Goal: Communication & Community: Ask a question

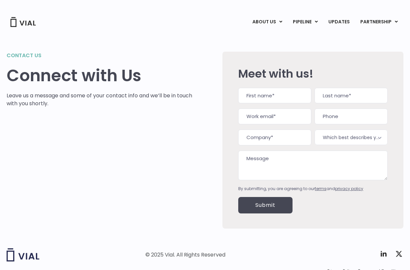
click at [262, 159] on textarea "Message" at bounding box center [313, 166] width 150 height 30
paste textarea "We support similar Phase 1 sites with Masimo's FDA cleared vital signs devices …"
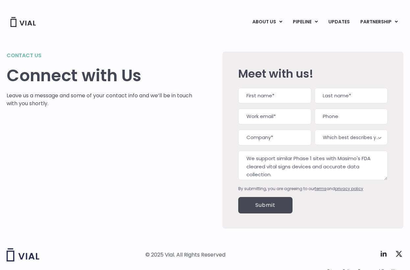
type textarea "We support similar Phase 1 sites with Masimo's FDA cleared vital signs devices …"
click at [256, 98] on input "First" at bounding box center [274, 96] width 73 height 16
type input "Brad"
type input "Smith"
type input "[EMAIL_ADDRESS][DOMAIN_NAME]"
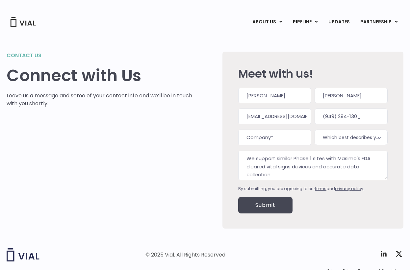
type input "(949) 294-1303"
type input "a"
click at [259, 137] on input "Mas" at bounding box center [274, 138] width 73 height 16
type input "Masimo"
click at [355, 138] on span "Which best describes you?*" at bounding box center [351, 137] width 73 height 15
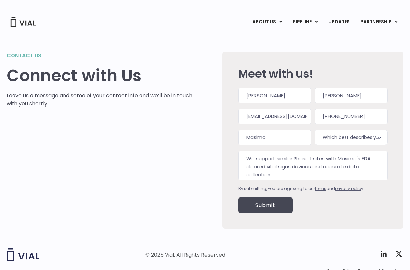
click at [267, 210] on input "Submit" at bounding box center [265, 205] width 54 height 16
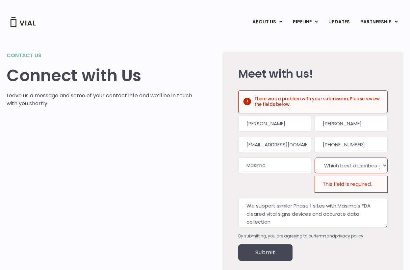
click at [353, 190] on div "This field is required." at bounding box center [351, 184] width 73 height 16
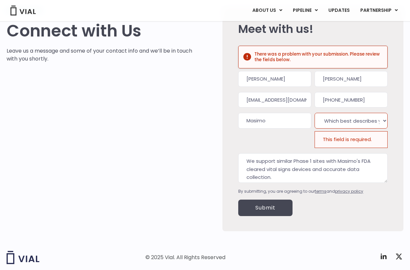
scroll to position [78, 0]
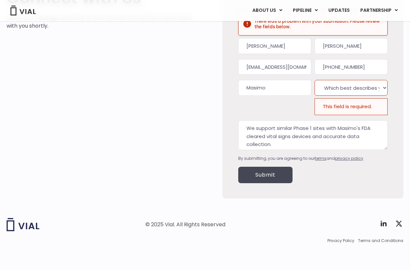
drag, startPoint x: 367, startPoint y: 87, endPoint x: 366, endPoint y: 95, distance: 8.7
click at [367, 87] on select "Which best describes you?* Interest in licensing Pre-Clinical Assets Interest i…" at bounding box center [351, 88] width 73 height 16
click at [315, 80] on select "Which best describes you?* Interest in licensing Pre-Clinical Assets Interest i…" at bounding box center [351, 88] width 73 height 16
click at [367, 89] on select "Which best describes you?* Interest in licensing Pre-Clinical Assets Interest i…" at bounding box center [351, 88] width 73 height 16
select select "Interest in licensing Phase 1 Assets"
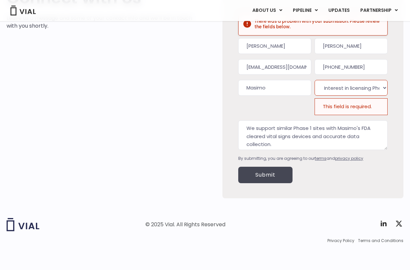
click at [315, 80] on select "Which best describes you?* Interest in licensing Pre-Clinical Assets Interest i…" at bounding box center [351, 88] width 73 height 16
click at [278, 175] on input "Submit" at bounding box center [265, 175] width 54 height 16
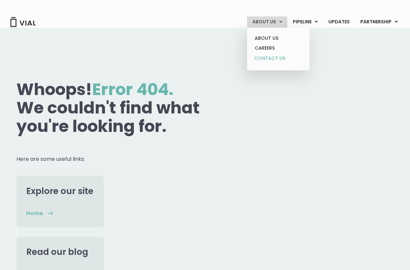
click at [271, 59] on link "CONTACT US" at bounding box center [279, 58] width 58 height 11
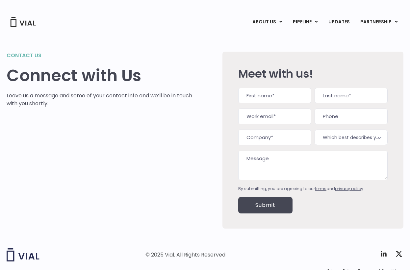
click at [262, 91] on input "First" at bounding box center [274, 96] width 73 height 16
type input "Brad"
type input "Smith"
type input "[EMAIL_ADDRESS][DOMAIN_NAME]"
type input "9492941303"
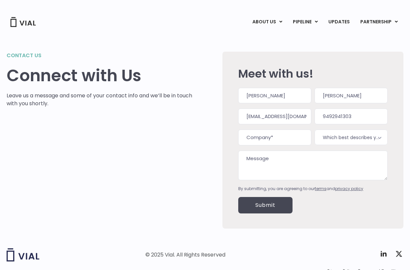
type input "Masimo"
type input "(949) 294-1303"
click at [261, 158] on textarea "Message" at bounding box center [313, 166] width 150 height 30
paste textarea "We support similar Phase 1 sites with Masimo's FDA cleared vital signs devices …"
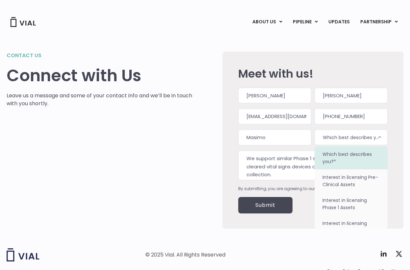
click at [362, 141] on span "Which best describes you?*" at bounding box center [351, 137] width 73 height 15
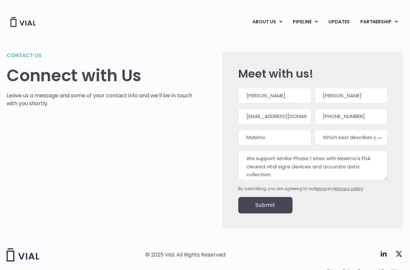
click at [135, 139] on div "Contact us Connect with Us Leave us a message and some of your contact info and…" at bounding box center [105, 140] width 196 height 177
click at [312, 158] on textarea "We support similar Phase 1 sites with Masimo's FDA cleared vital signs devices …" at bounding box center [313, 166] width 150 height 30
click at [321, 164] on textarea "We support similar sites with Masimo's FDA cleared vital signs devices and accu…" at bounding box center [313, 166] width 150 height 30
type textarea "We support similar sites with Masimo's FDA cleared vital signs devices and accu…"
click at [272, 202] on input "Submit" at bounding box center [265, 205] width 54 height 16
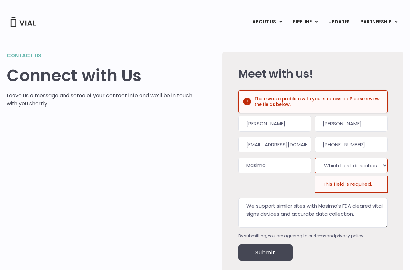
click at [343, 162] on select "Which best describes you?* Interest in licensing Pre-Clinical Assets Interest i…" at bounding box center [351, 166] width 73 height 16
select select "Interest in licensing Phase 1 Assets"
click at [315, 158] on select "Which best describes you?* Interest in licensing Pre-Clinical Assets Interest i…" at bounding box center [351, 166] width 73 height 16
click at [250, 253] on input "Submit" at bounding box center [265, 253] width 54 height 16
